Goal: Information Seeking & Learning: Learn about a topic

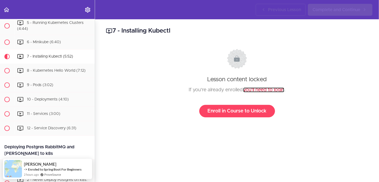
click at [255, 89] on link "you'll need to login" at bounding box center [263, 89] width 41 height 5
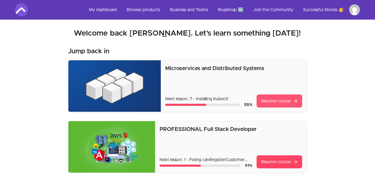
click at [276, 99] on link "Resume course" at bounding box center [280, 100] width 46 height 13
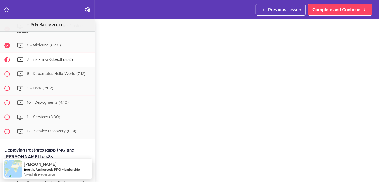
scroll to position [17, 0]
